Goal: Task Accomplishment & Management: Manage account settings

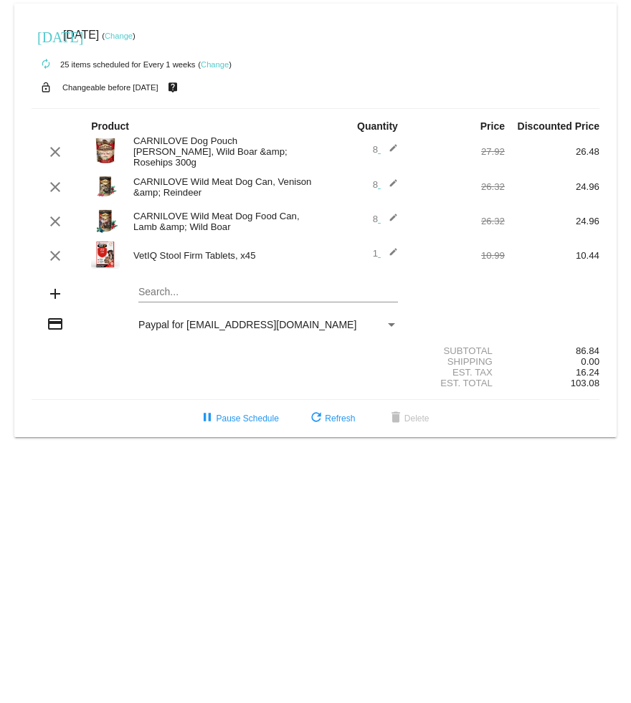
click at [62, 259] on mat-icon "clear" at bounding box center [55, 255] width 17 height 17
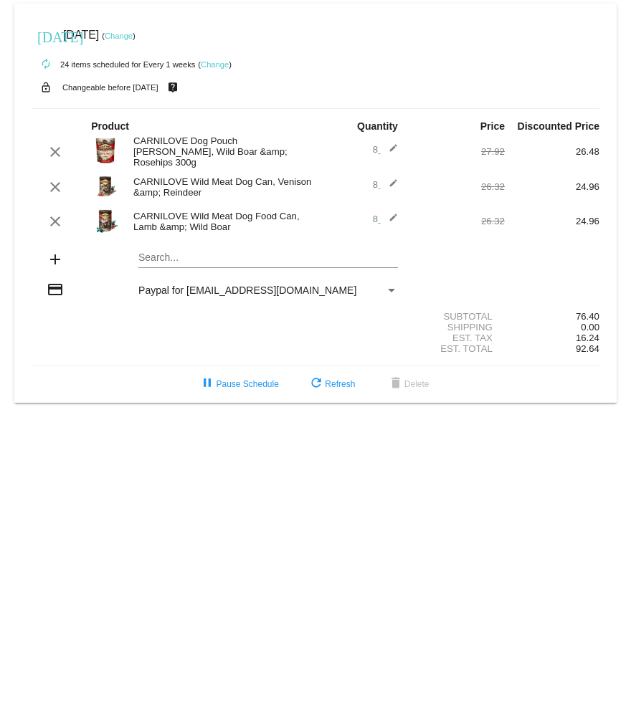
click at [59, 263] on mat-icon "add" at bounding box center [55, 259] width 17 height 17
click at [52, 264] on mat-icon "add" at bounding box center [55, 259] width 17 height 17
click at [59, 261] on mat-icon "add" at bounding box center [55, 259] width 17 height 17
click at [183, 259] on mat-card "[DATE] [DATE] ( Change ) autorenew 24 items scheduled for Every 1 weeks ( Chang…" at bounding box center [315, 203] width 602 height 399
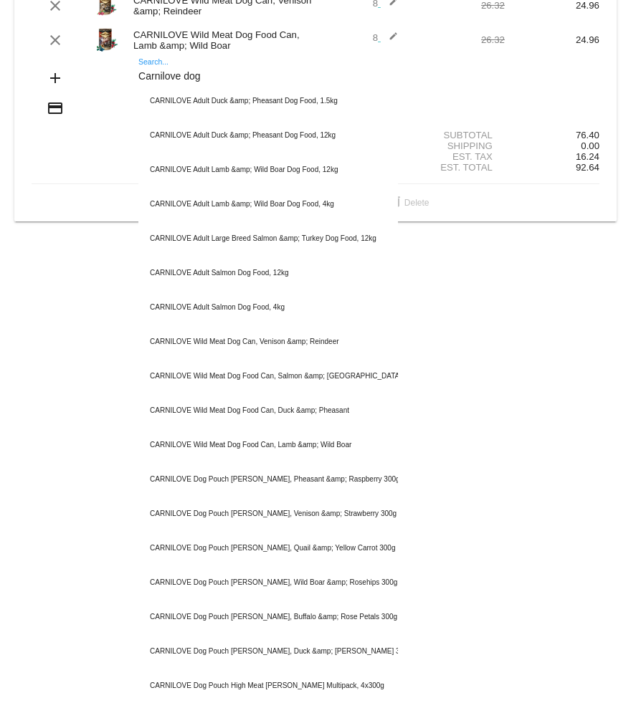
scroll to position [184, 0]
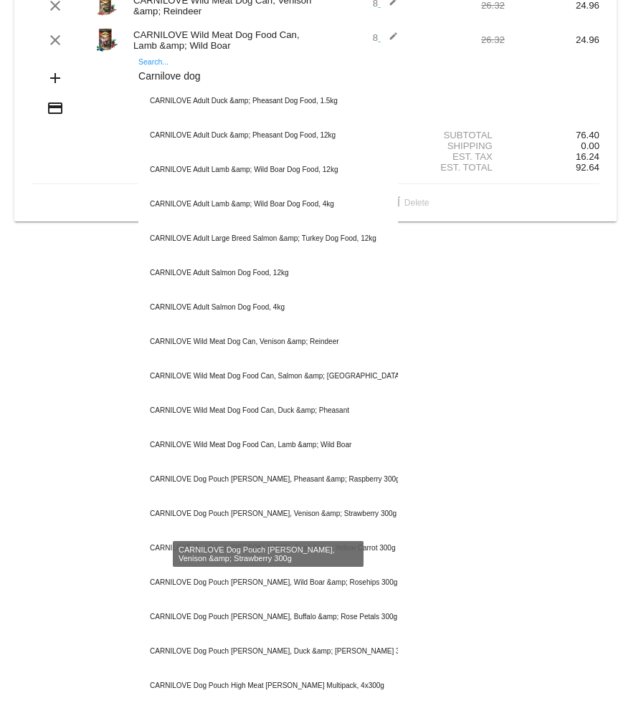
type input "Carnilove dog"
click at [291, 517] on div "CARNILOVE Dog Pouch [PERSON_NAME], Venison &amp; Strawberry 300g" at bounding box center [267, 514] width 259 height 34
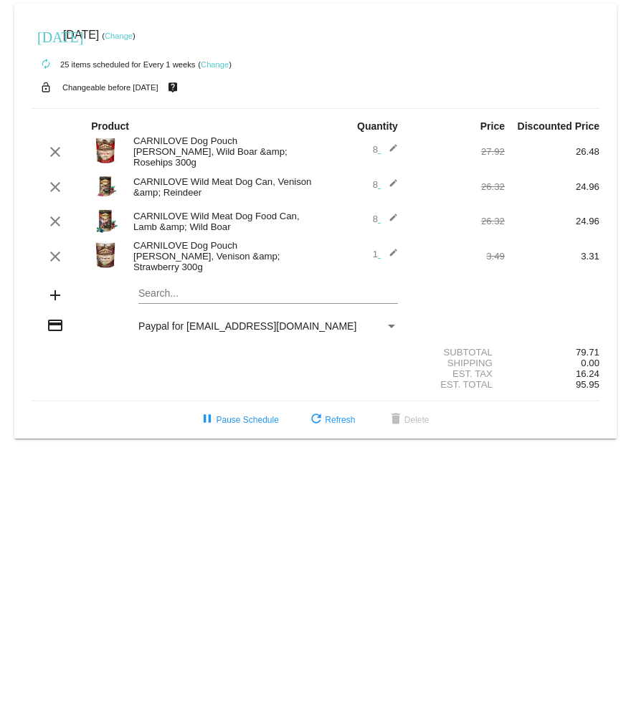
click at [393, 254] on mat-icon "edit" at bounding box center [388, 256] width 17 height 17
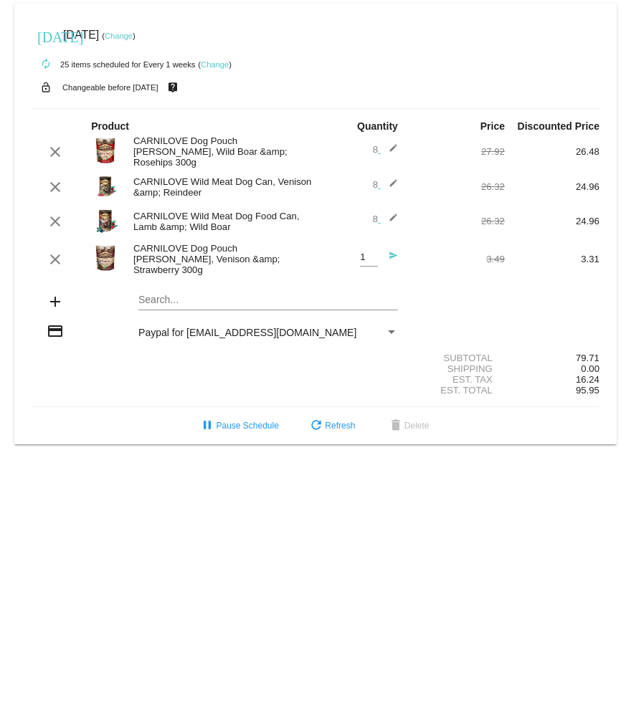
click at [375, 257] on input "1" at bounding box center [369, 257] width 18 height 11
type input "8"
click at [394, 257] on mat-icon "send" at bounding box center [388, 259] width 17 height 17
